Goal: Information Seeking & Learning: Learn about a topic

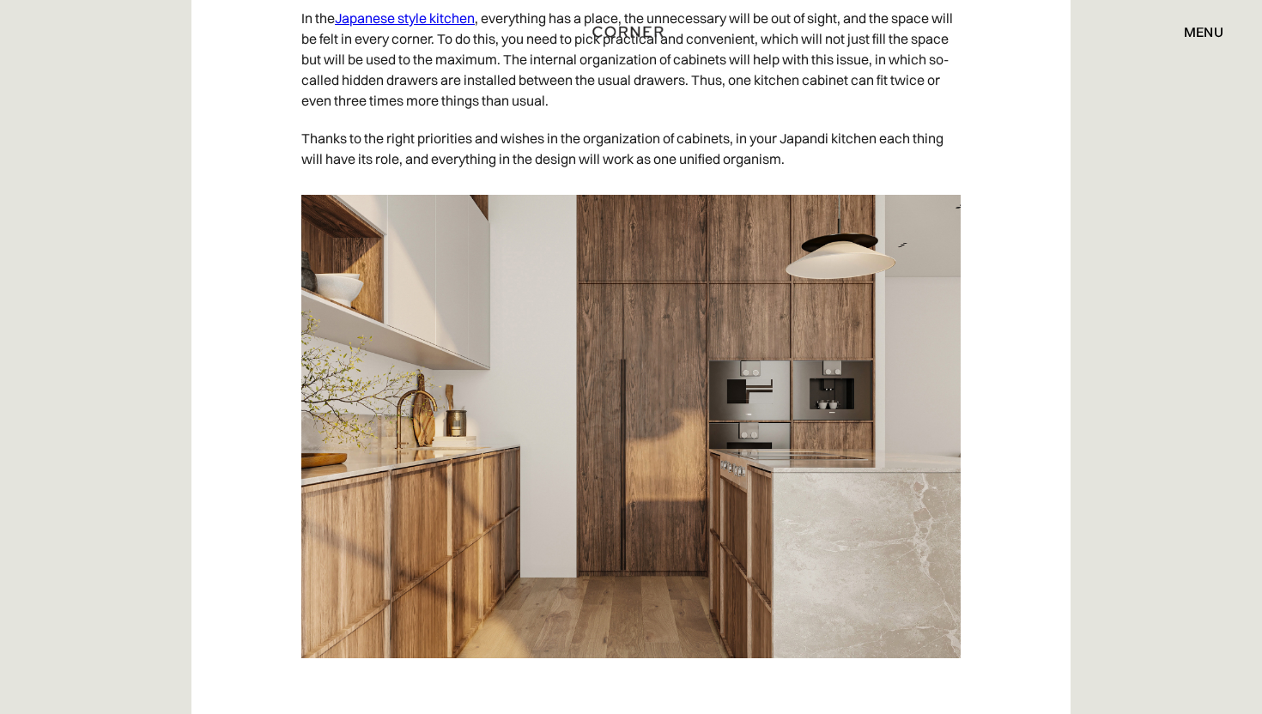
scroll to position [3536, 0]
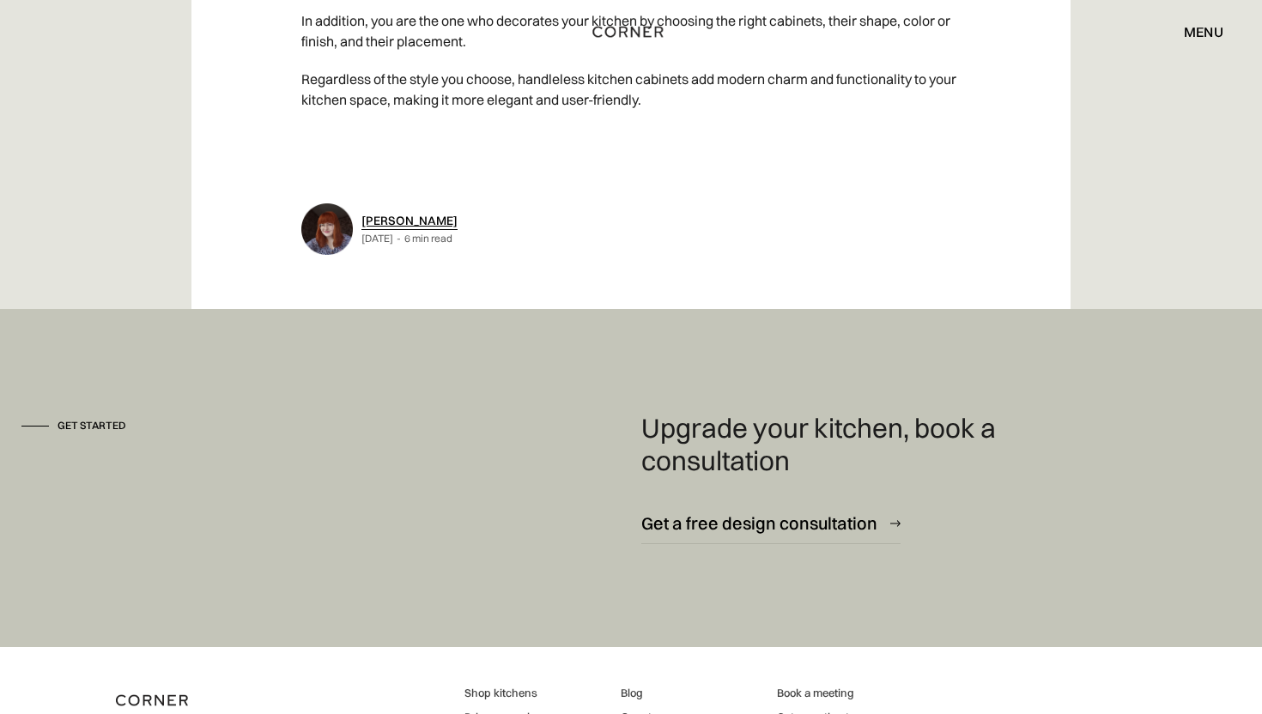
scroll to position [9572, 0]
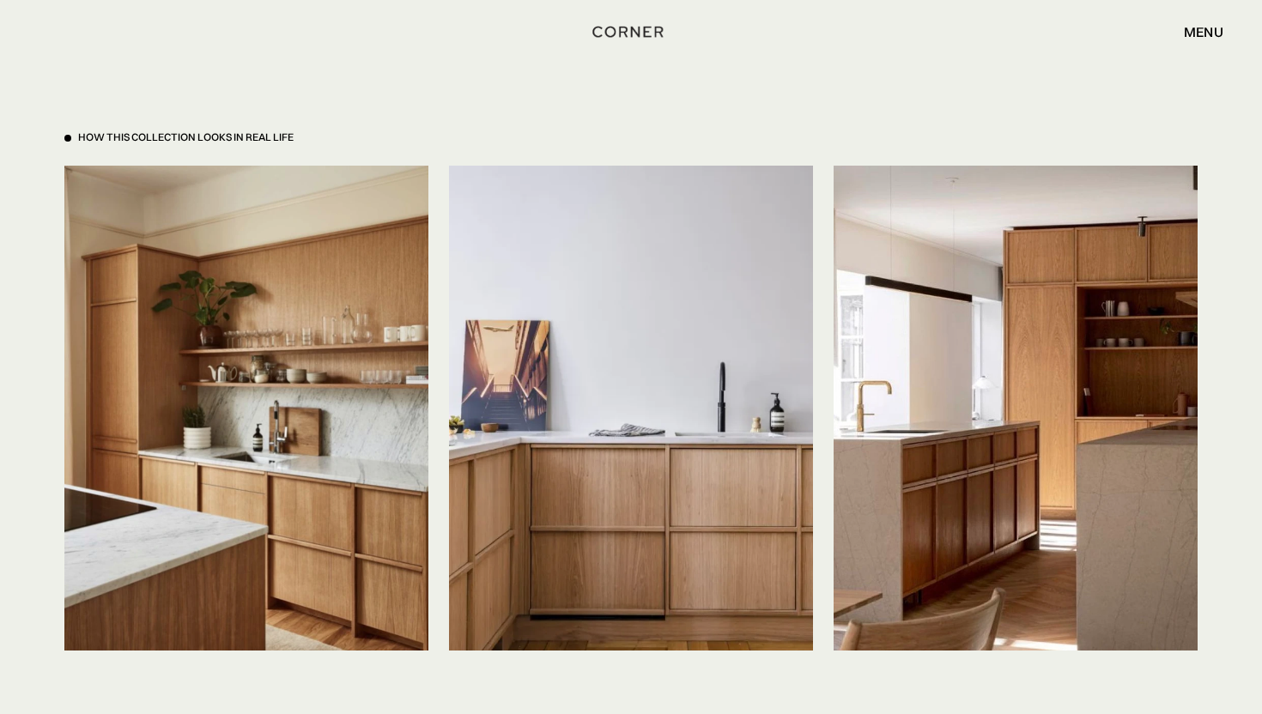
scroll to position [3911, 0]
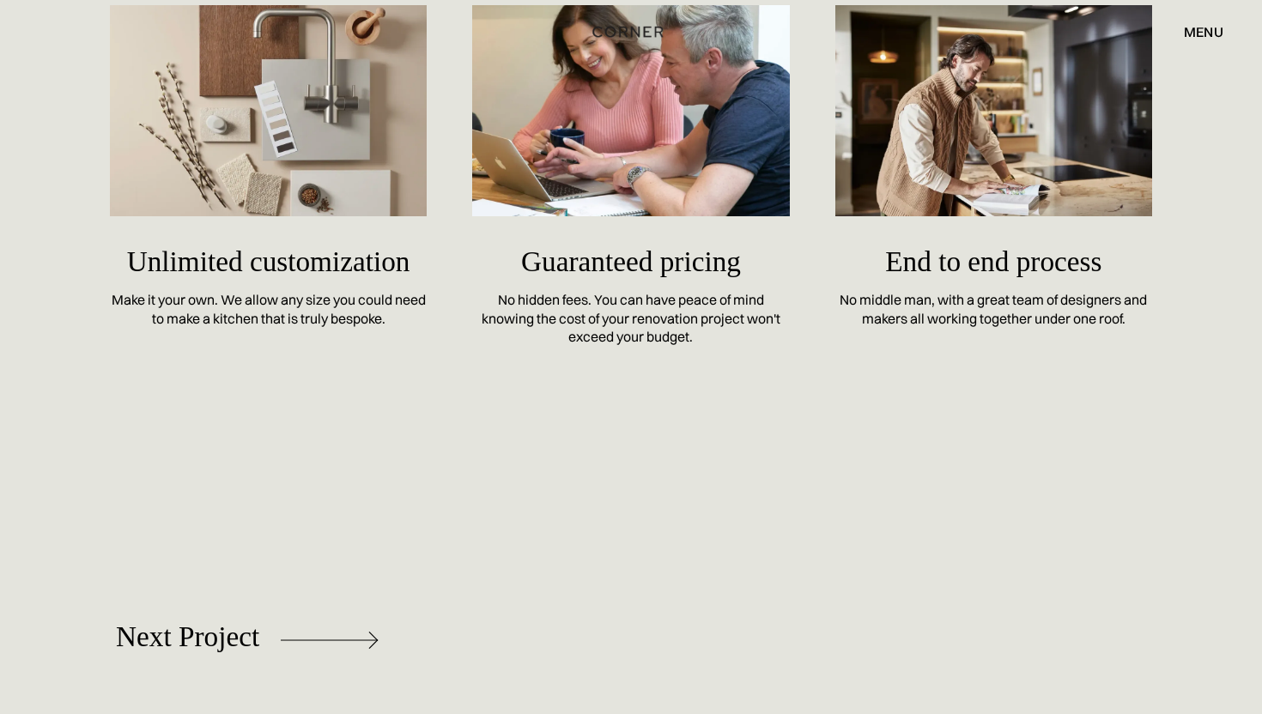
scroll to position [7394, 0]
